Goal: Task Accomplishment & Management: Manage account settings

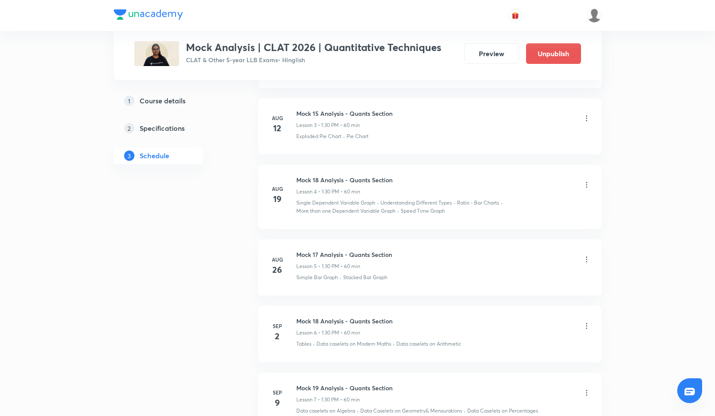
scroll to position [837, 0]
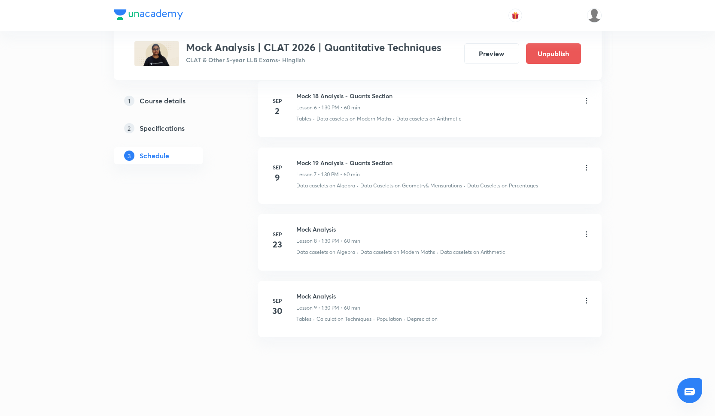
click at [584, 299] on icon at bounding box center [586, 301] width 9 height 9
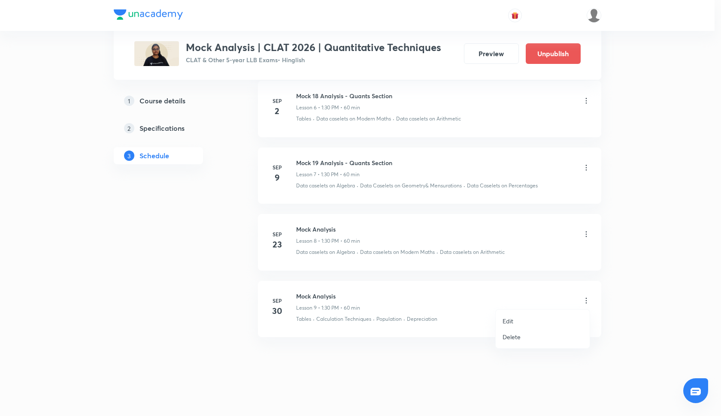
click at [518, 337] on p "Delete" at bounding box center [512, 337] width 18 height 9
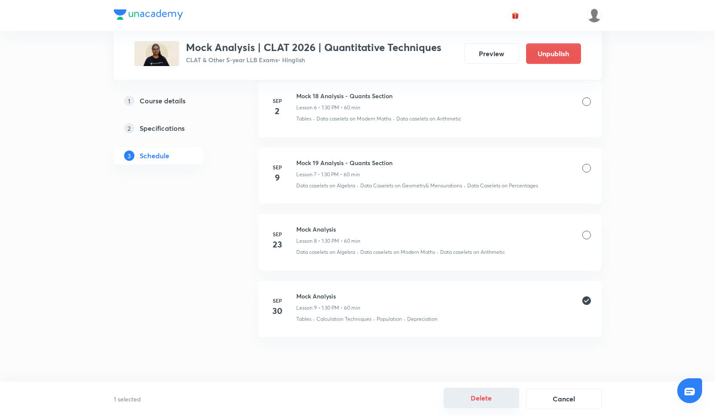
click at [478, 401] on button "Delete" at bounding box center [482, 398] width 76 height 21
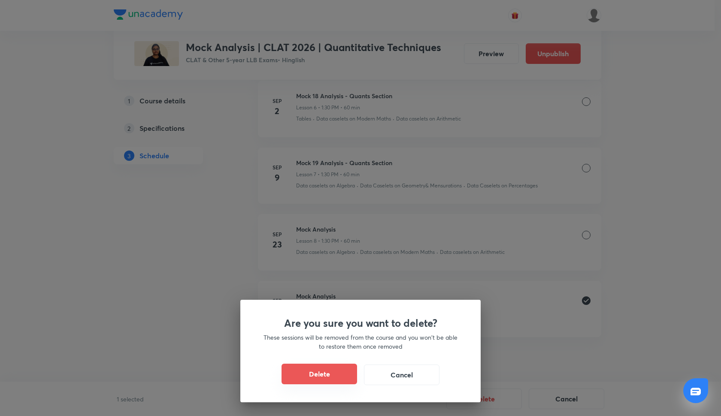
click at [354, 379] on button "Delete" at bounding box center [320, 374] width 76 height 21
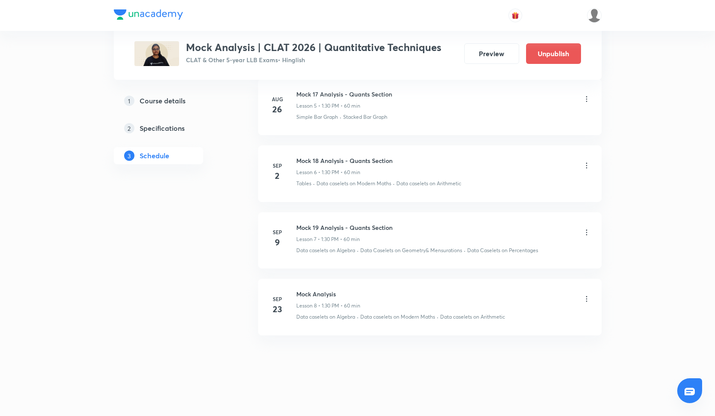
scroll to position [770, 0]
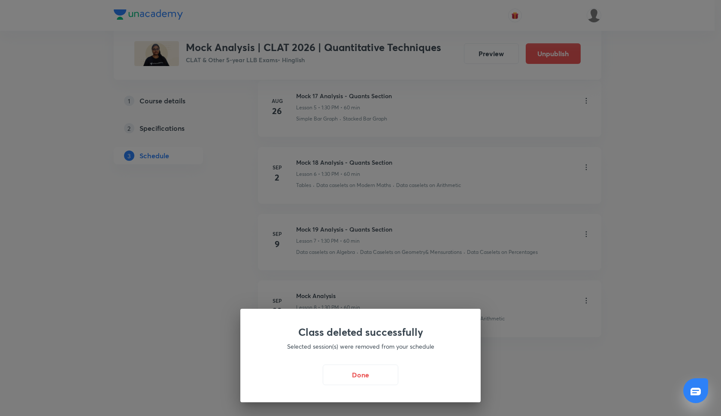
click at [354, 379] on button "Done" at bounding box center [361, 375] width 76 height 21
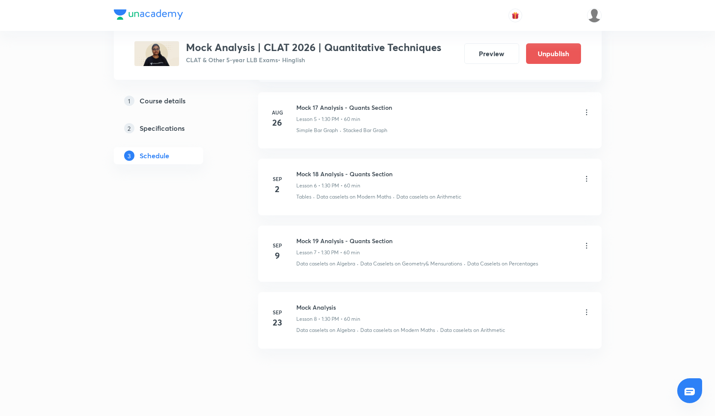
scroll to position [760, 0]
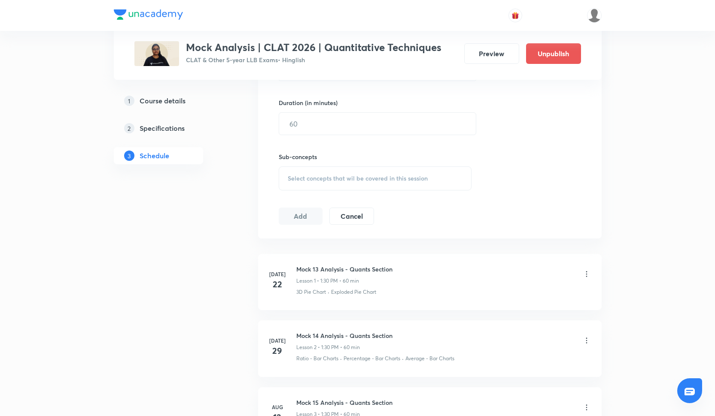
scroll to position [316, 0]
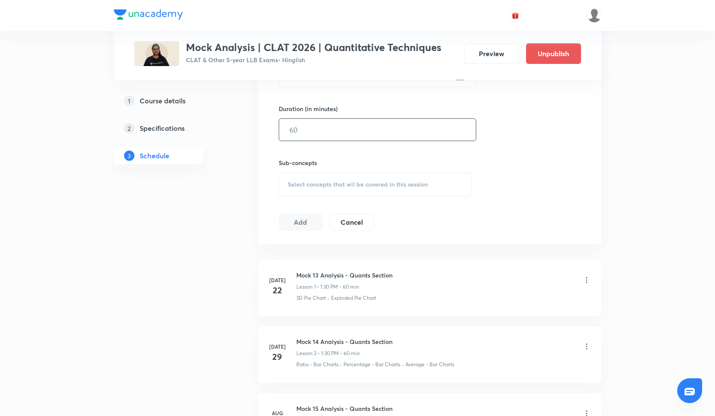
click at [303, 141] on div "​" at bounding box center [377, 129] width 197 height 23
type input "60"
click at [338, 178] on div "Select concepts that wil be covered in this session" at bounding box center [375, 185] width 193 height 24
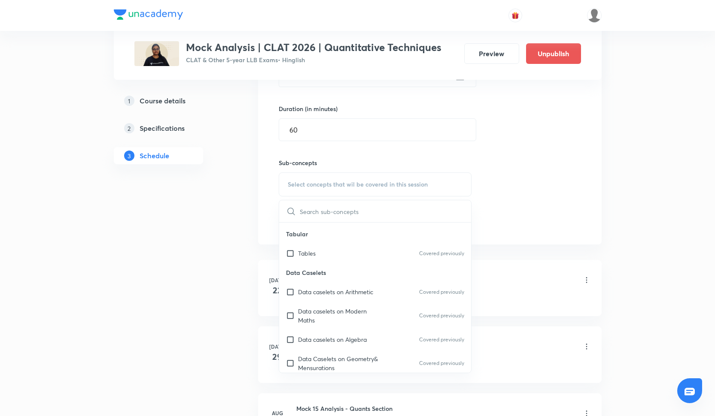
scroll to position [350, 0]
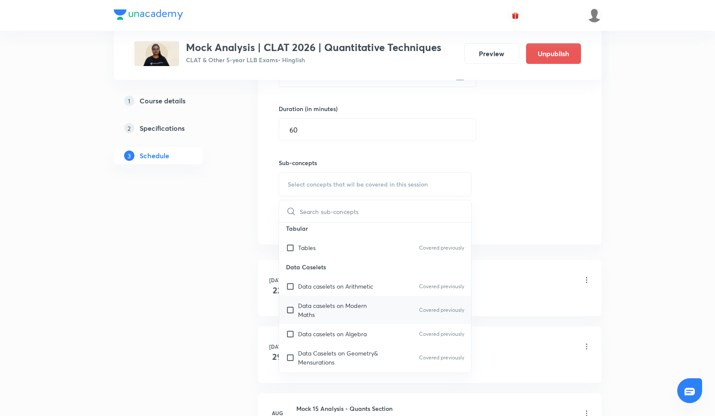
click at [331, 305] on p "Data caselets on Modern Maths" at bounding box center [341, 310] width 87 height 18
checkbox input "true"
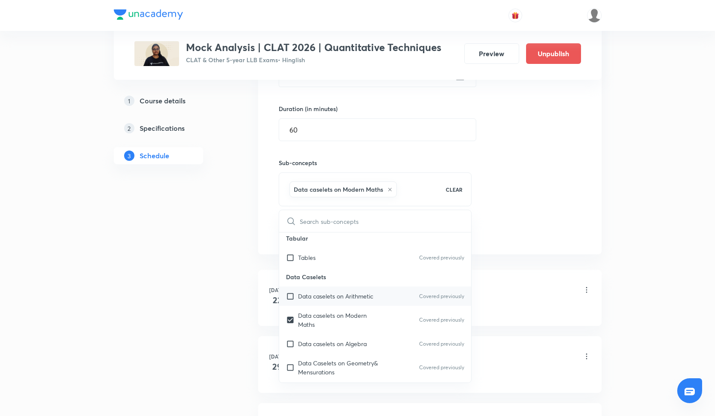
click at [331, 288] on div "Data caselets on Arithmetic Covered previously" at bounding box center [375, 296] width 192 height 19
checkbox input "true"
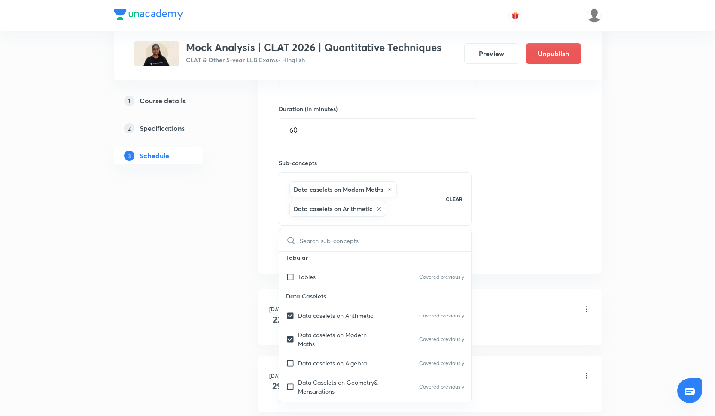
click at [528, 174] on div "Session 9 Live class Quiz Recorded classes Session title 0/99 ​ Schedule for Se…" at bounding box center [430, 99] width 302 height 322
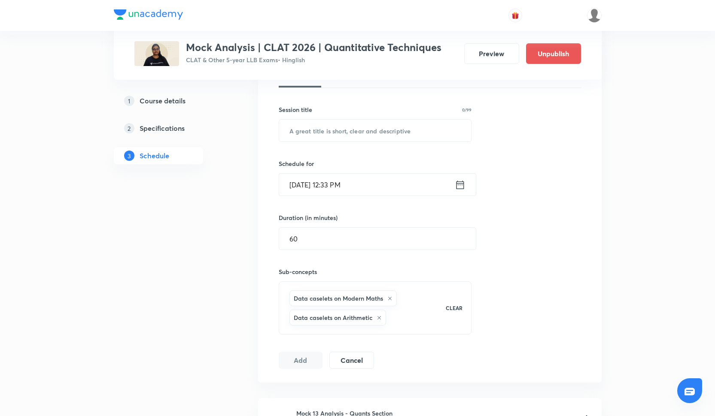
scroll to position [205, 0]
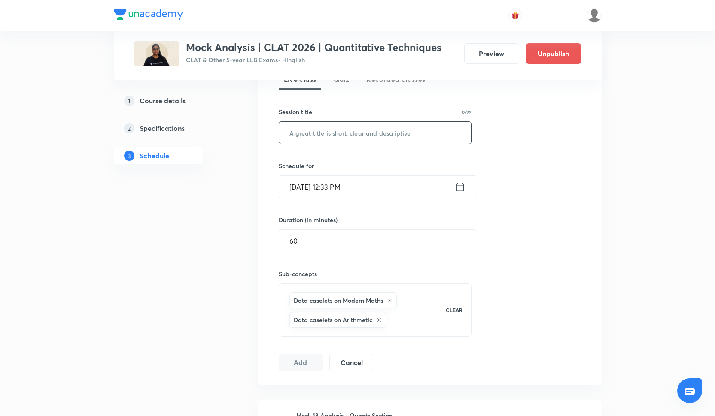
click at [325, 135] on input "text" at bounding box center [375, 133] width 192 height 22
paste input "Mock Analysis"
type input "Mock Analysis"
click at [340, 184] on input "Sep 30, 2025, 12:33 PM" at bounding box center [367, 187] width 176 height 22
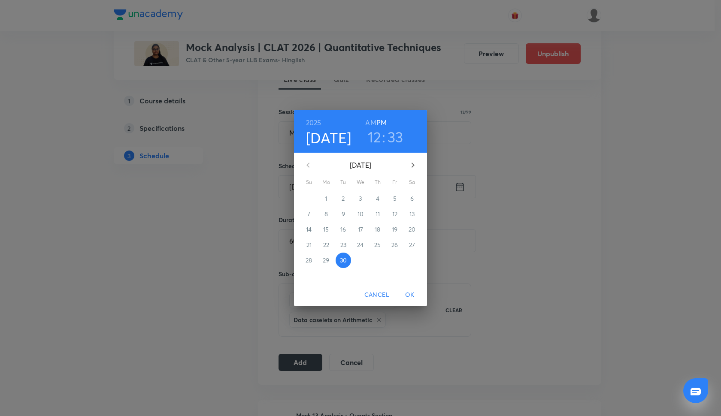
click at [412, 164] on icon "button" at bounding box center [413, 165] width 10 height 10
click at [344, 212] on p "7" at bounding box center [343, 214] width 3 height 9
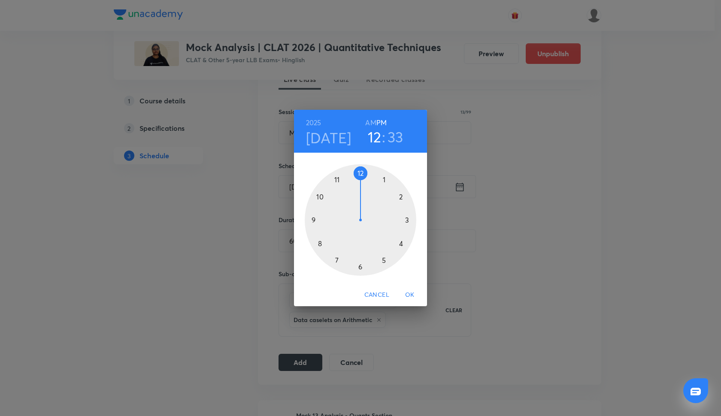
click at [384, 180] on div at bounding box center [361, 220] width 112 height 112
click at [361, 267] on div at bounding box center [361, 220] width 112 height 112
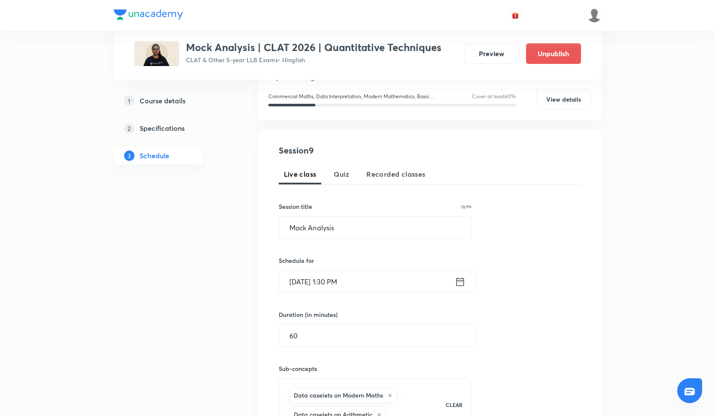
scroll to position [109, 0]
click at [342, 280] on input "Oct 7, 2025, 1:30 PM" at bounding box center [367, 282] width 176 height 22
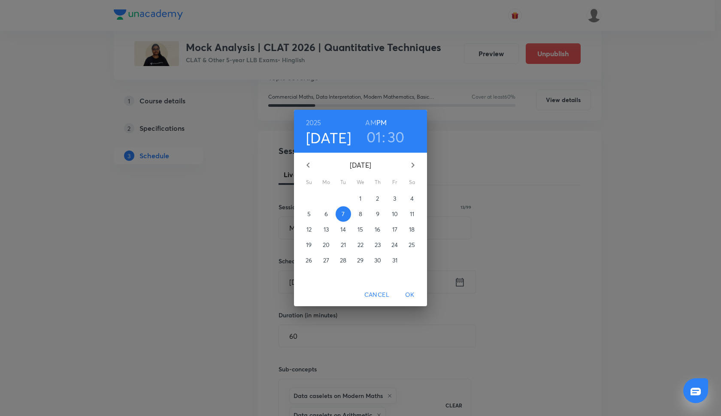
click at [411, 289] on button "OK" at bounding box center [409, 295] width 27 height 16
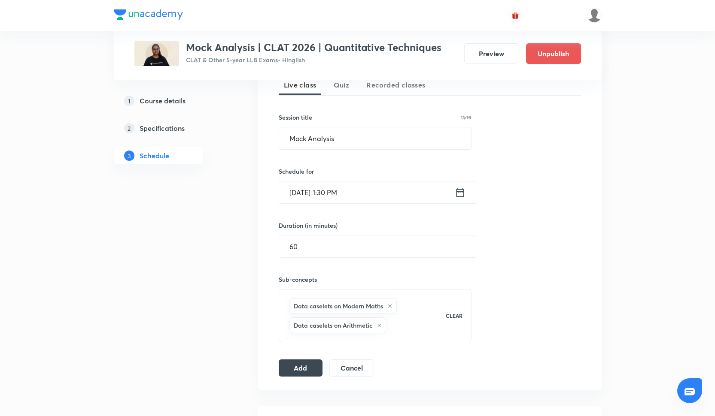
scroll to position [204, 0]
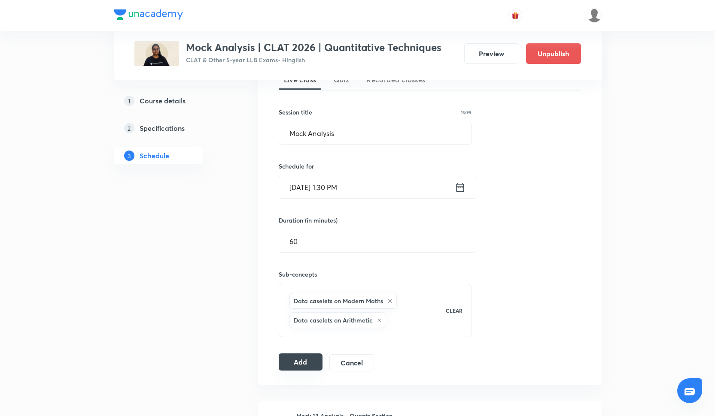
click at [309, 363] on button "Add" at bounding box center [301, 362] width 44 height 17
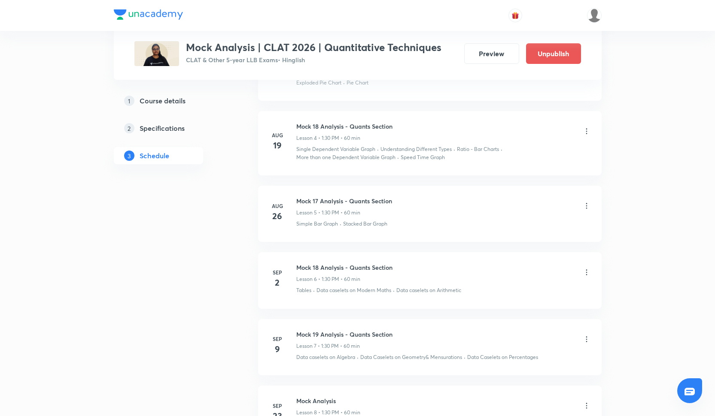
scroll to position [837, 0]
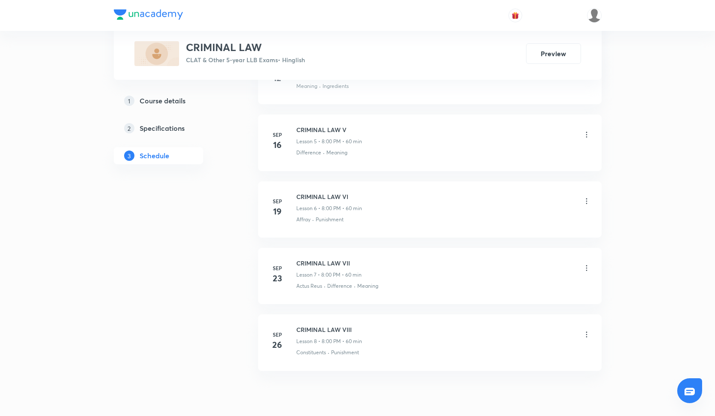
scroll to position [725, 0]
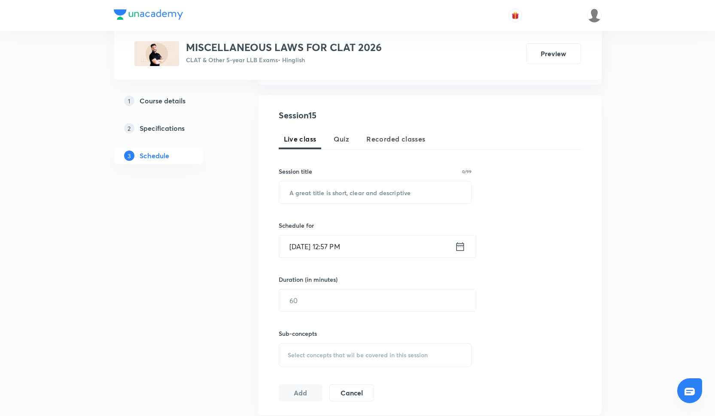
scroll to position [70, 0]
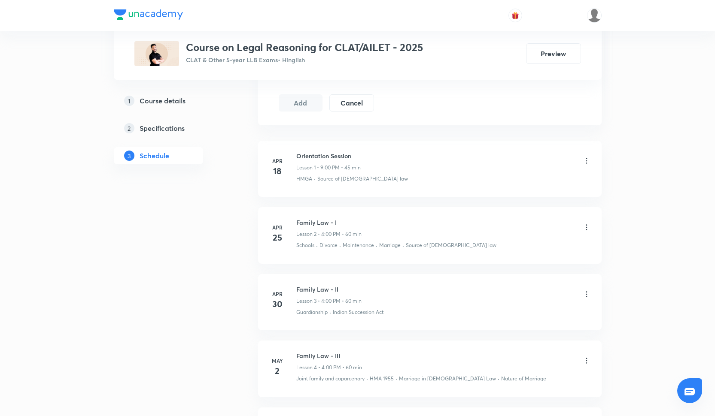
scroll to position [629, 0]
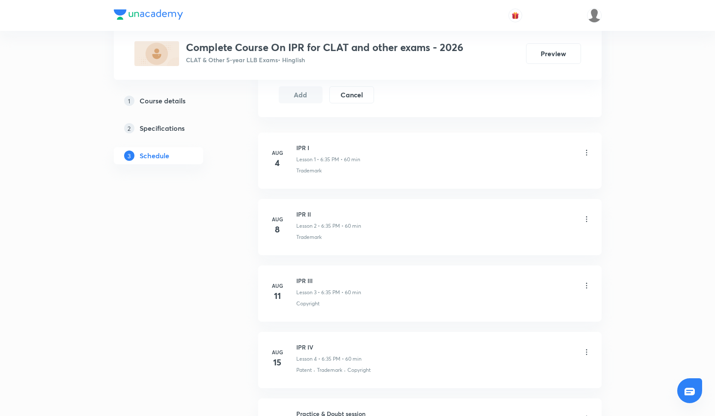
scroll to position [563, 0]
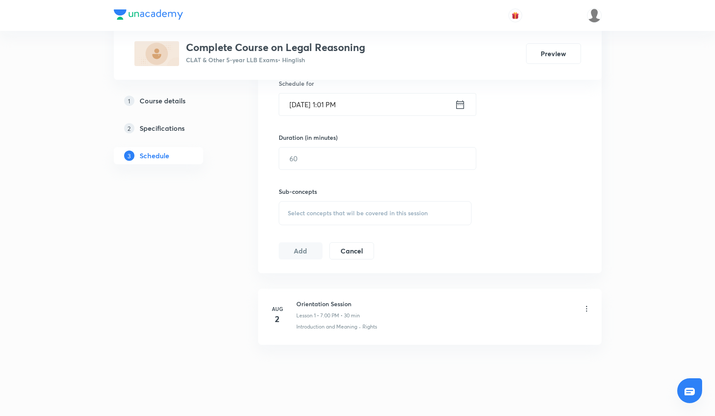
scroll to position [297, 0]
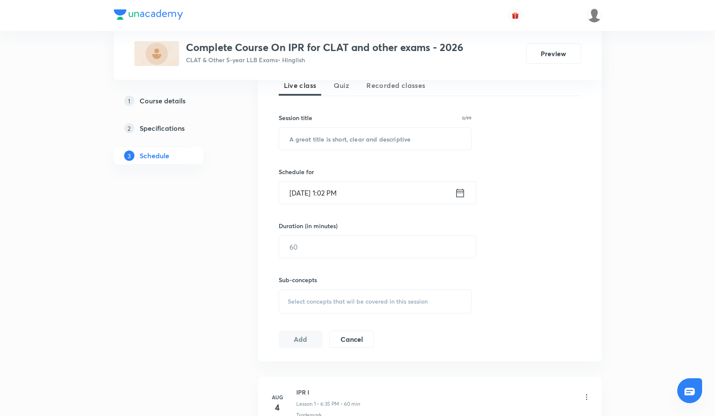
scroll to position [192, 0]
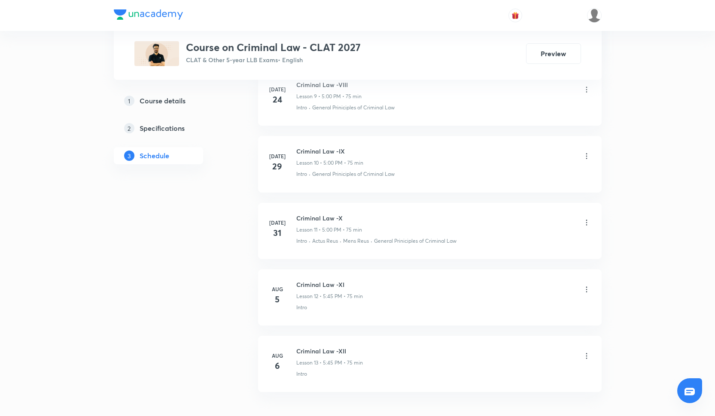
scroll to position [1041, 0]
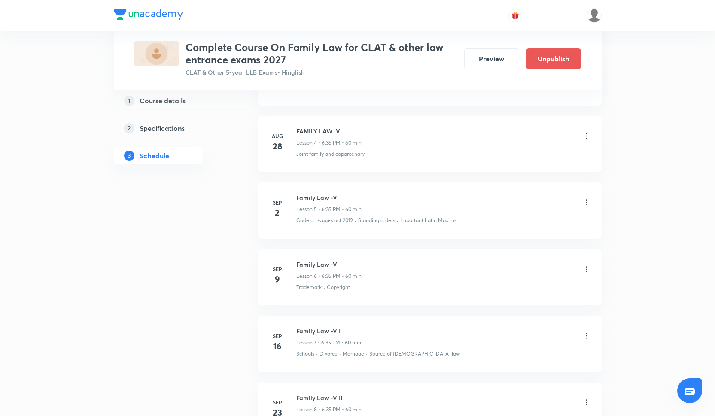
scroll to position [839, 0]
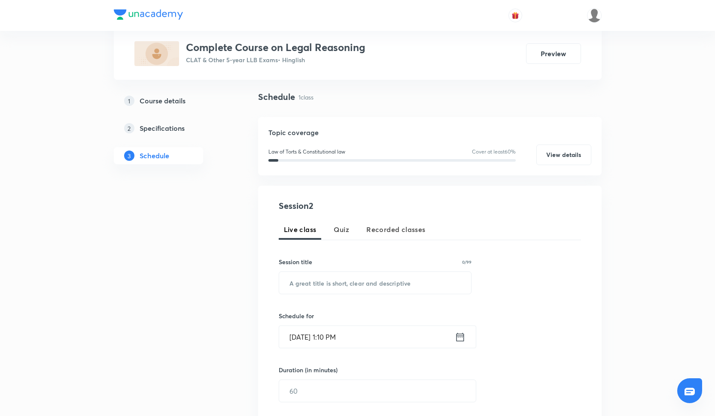
scroll to position [15, 0]
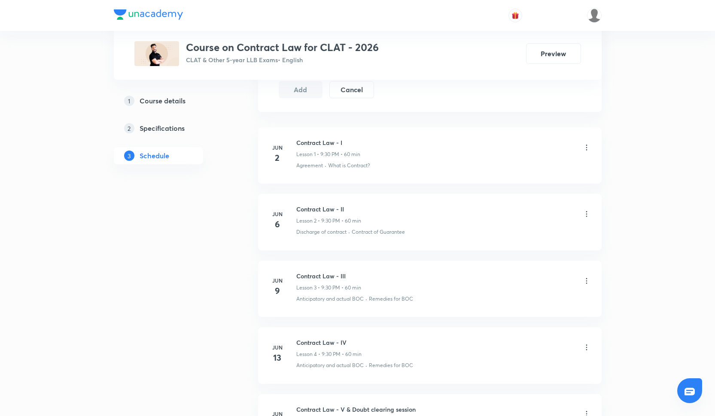
scroll to position [448, 0]
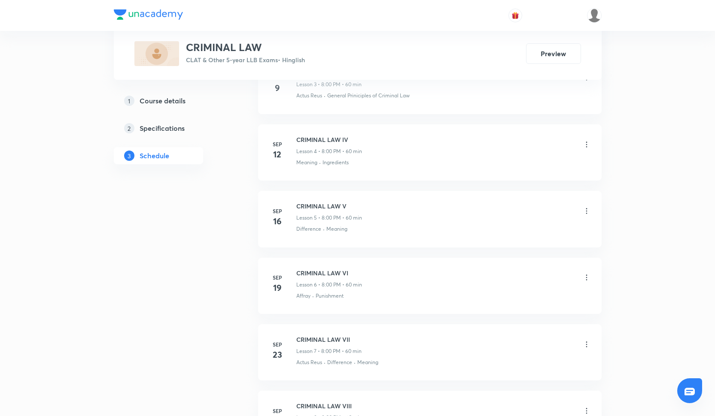
scroll to position [763, 0]
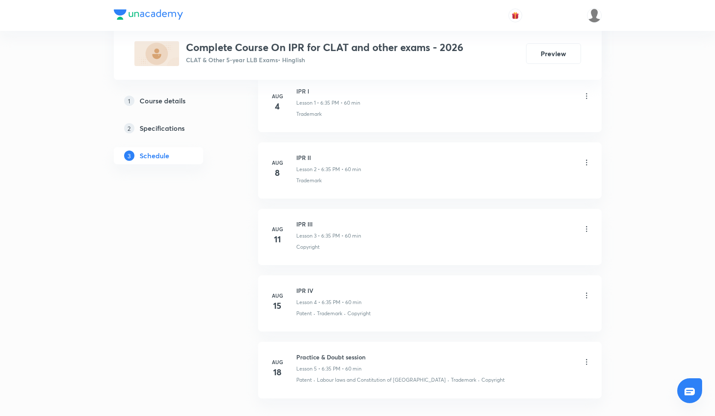
scroll to position [475, 0]
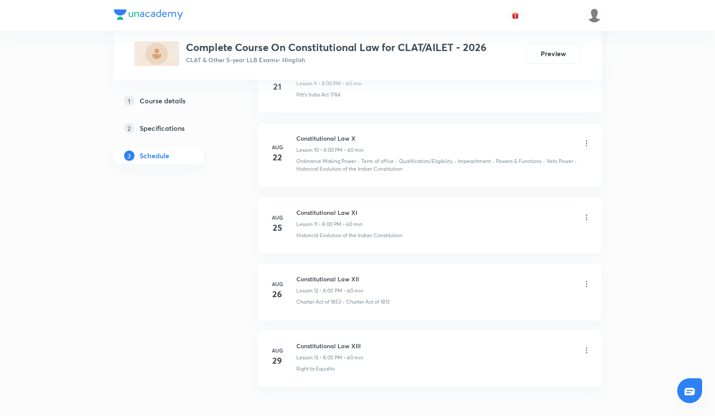
scroll to position [1096, 0]
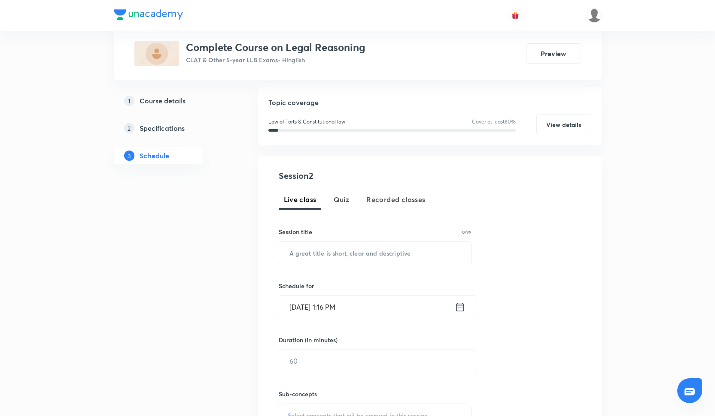
scroll to position [61, 0]
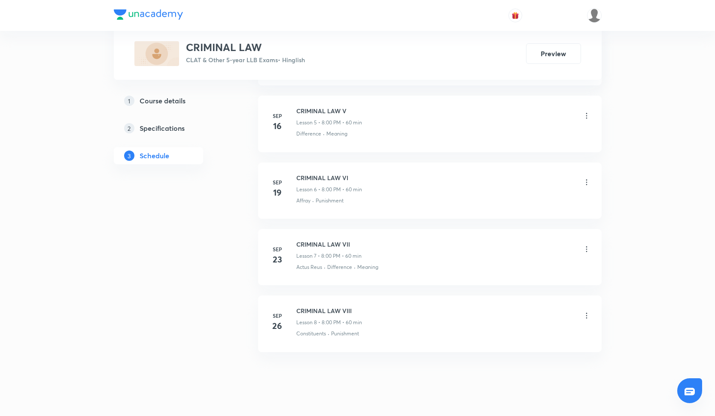
scroll to position [763, 0]
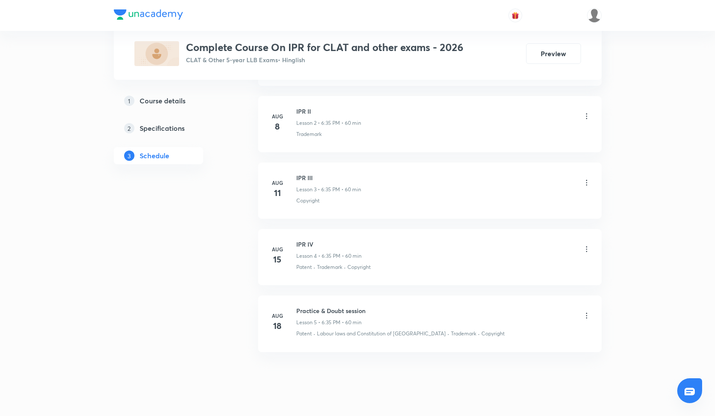
scroll to position [534, 0]
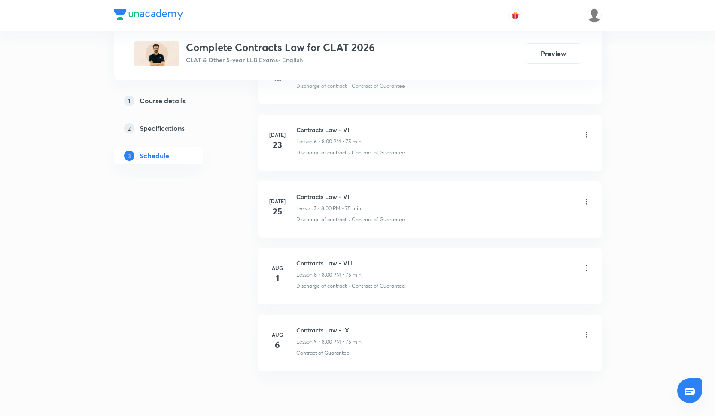
scroll to position [837, 0]
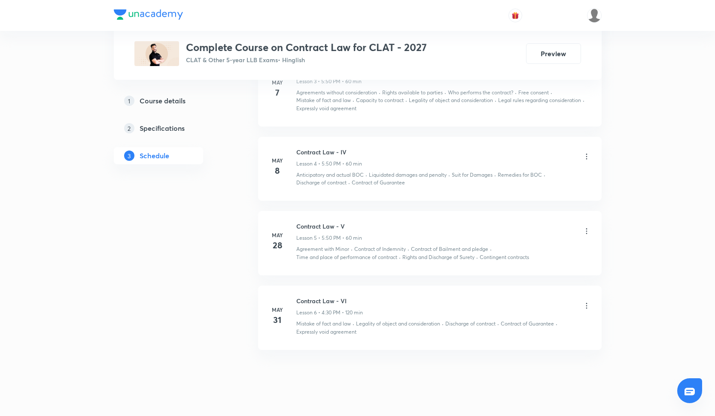
scroll to position [646, 0]
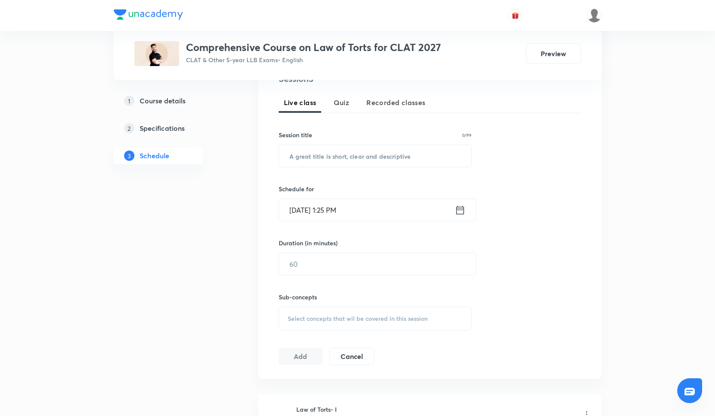
scroll to position [379, 0]
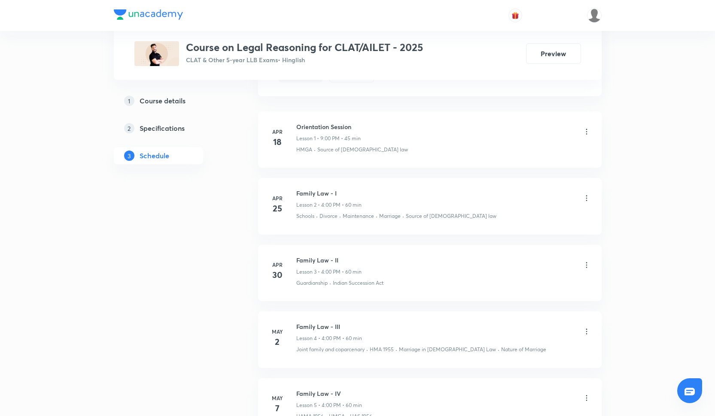
scroll to position [629, 0]
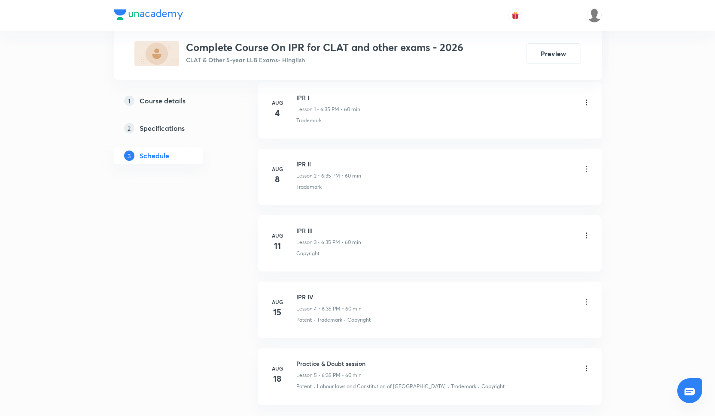
scroll to position [563, 0]
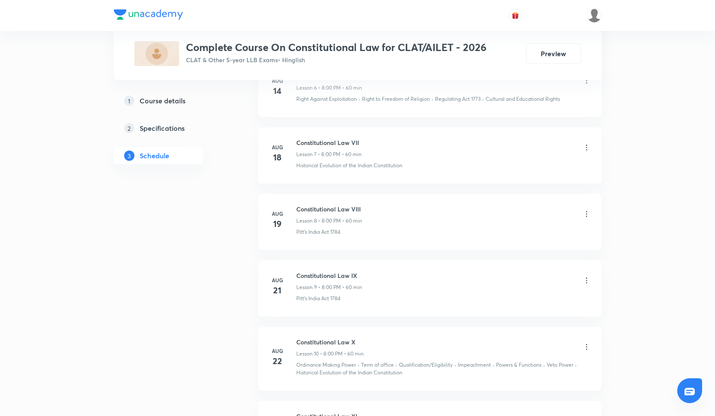
scroll to position [807, 0]
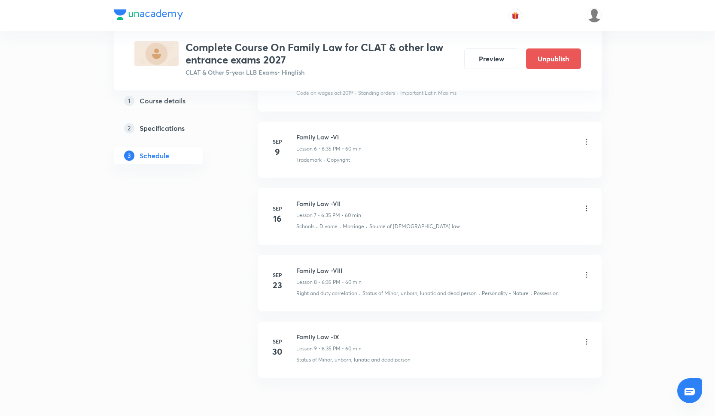
scroll to position [839, 0]
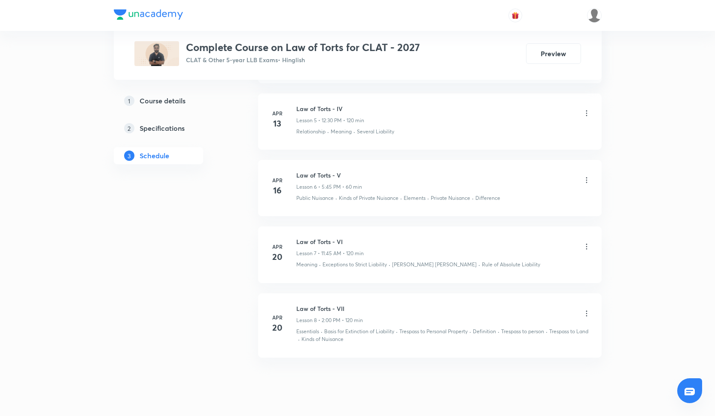
scroll to position [753, 0]
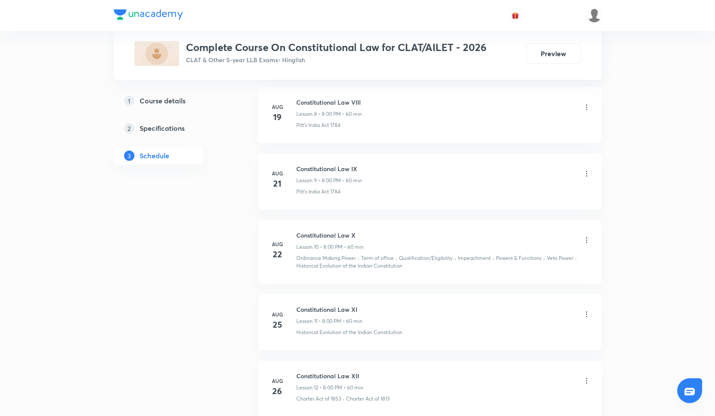
scroll to position [1142, 0]
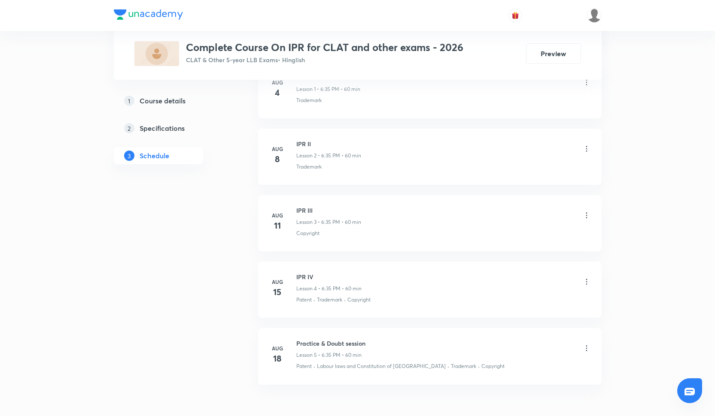
scroll to position [513, 0]
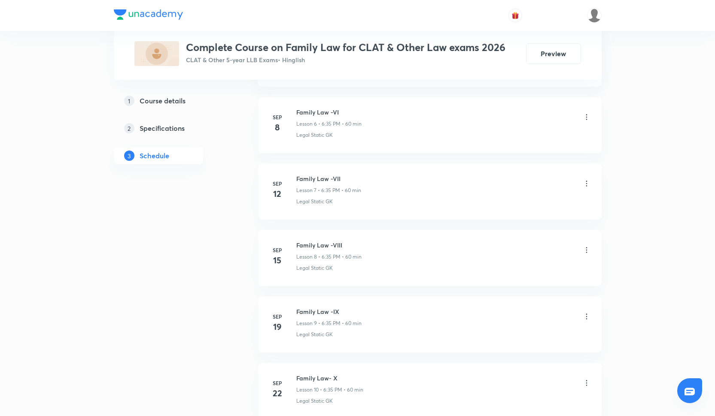
scroll to position [1029, 0]
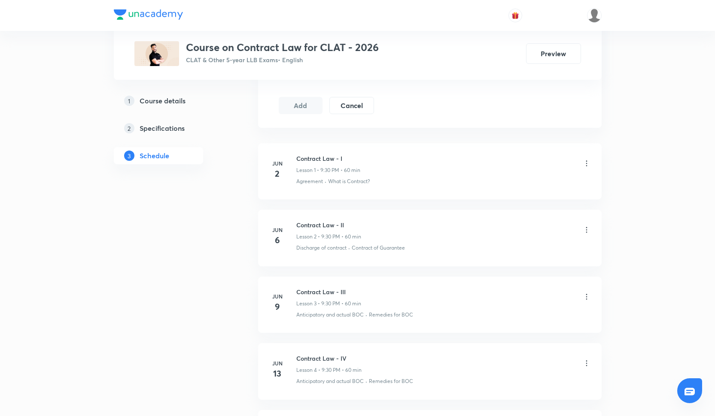
scroll to position [430, 0]
